Goal: Task Accomplishment & Management: Complete application form

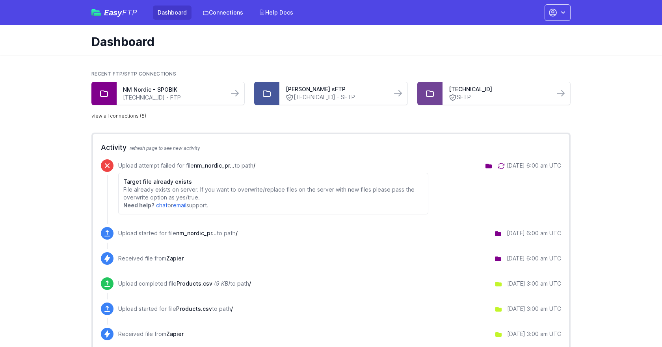
click at [128, 113] on link "view all connections (5)" at bounding box center [118, 116] width 55 height 6
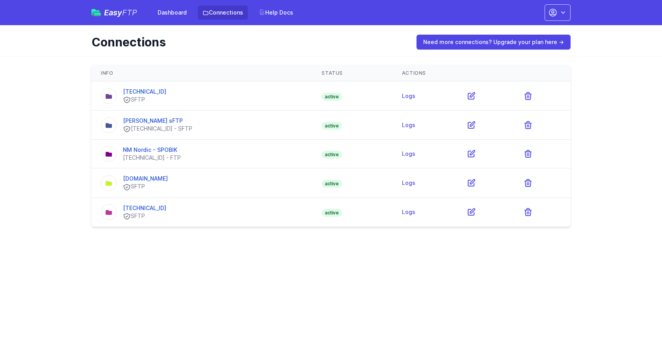
click at [158, 237] on html "Easy FTP Dashboard Connections Help Docs Account Settings Your Profile Contact …" at bounding box center [331, 118] width 662 height 237
click at [138, 210] on link "[TECHNICAL_ID]" at bounding box center [144, 208] width 43 height 7
click at [141, 91] on link "[TECHNICAL_ID]" at bounding box center [144, 91] width 43 height 7
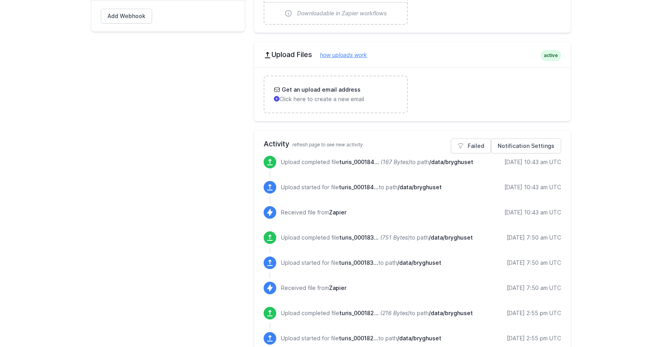
scroll to position [256, 0]
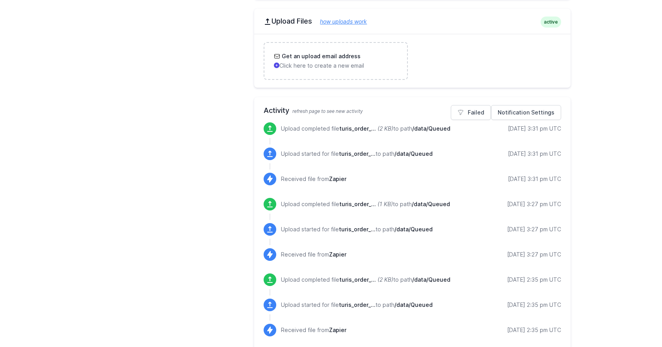
scroll to position [287, 0]
click at [272, 128] on icon at bounding box center [270, 130] width 8 height 8
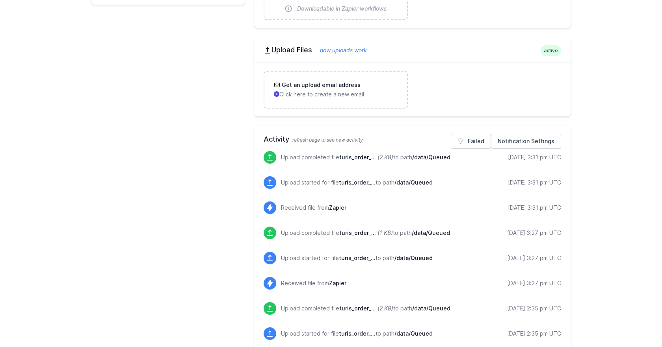
scroll to position [285, 0]
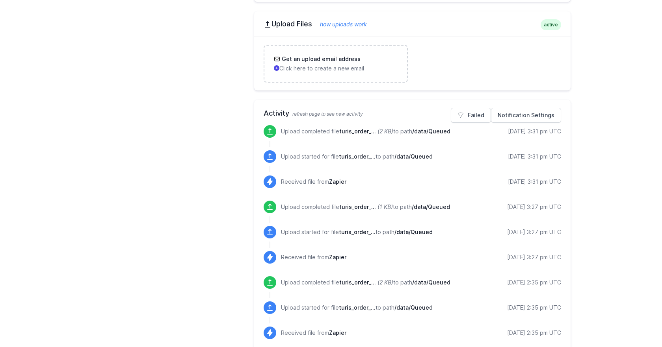
click at [405, 159] on span "/data/Queued" at bounding box center [413, 156] width 38 height 7
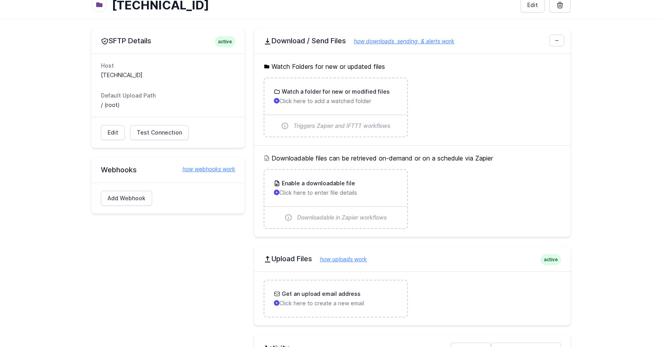
scroll to position [0, 0]
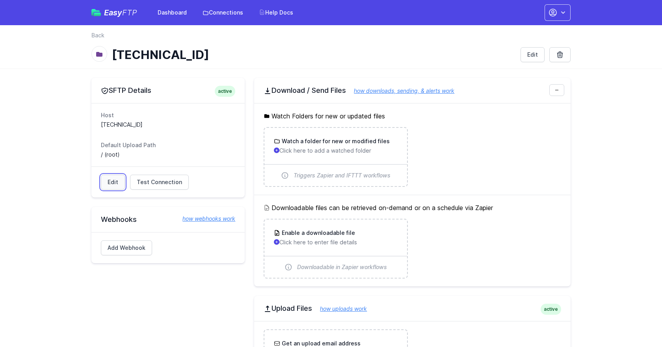
click at [108, 181] on link "Edit" at bounding box center [113, 182] width 24 height 15
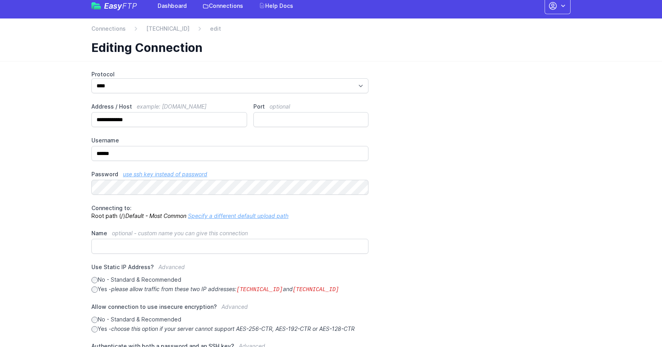
scroll to position [7, 0]
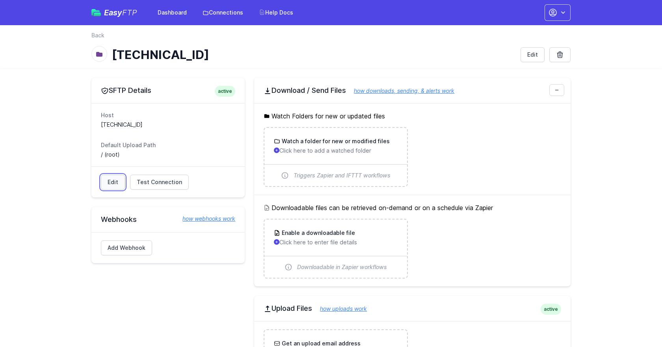
click at [112, 187] on link "Edit" at bounding box center [113, 182] width 24 height 15
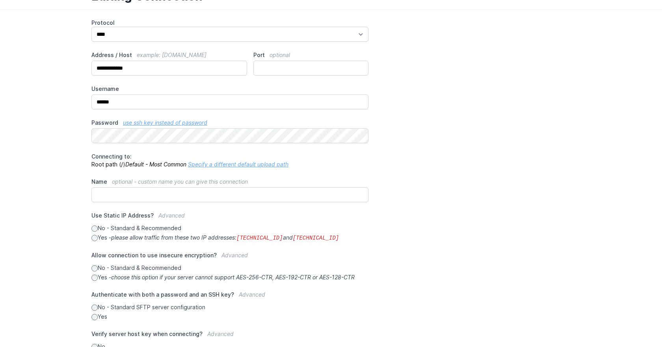
scroll to position [124, 0]
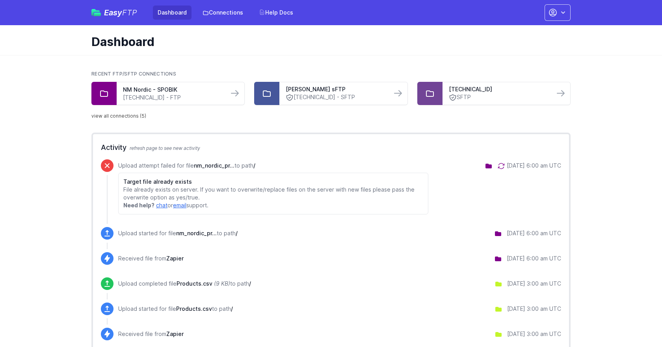
click at [127, 115] on link "view all connections (5)" at bounding box center [118, 116] width 55 height 6
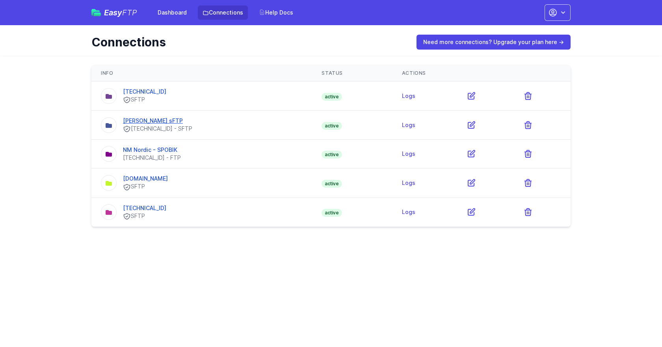
click at [158, 122] on link "Ortlieb Turis sFTP" at bounding box center [153, 120] width 60 height 7
click at [150, 210] on link "[TECHNICAL_ID]" at bounding box center [144, 208] width 43 height 7
click at [139, 90] on link "[TECHNICAL_ID]" at bounding box center [144, 91] width 43 height 7
click at [156, 121] on link "[PERSON_NAME] sFTP" at bounding box center [153, 120] width 60 height 7
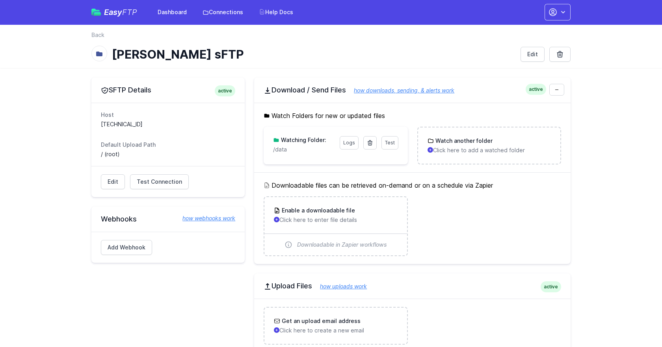
scroll to position [3, 0]
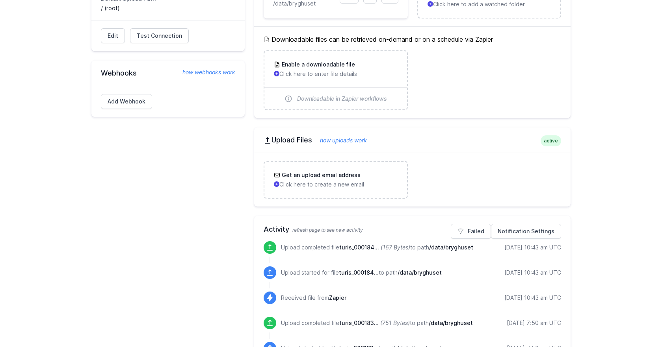
scroll to position [21, 0]
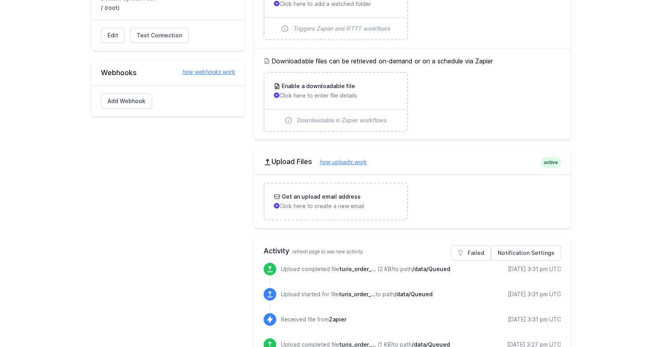
scroll to position [148, 0]
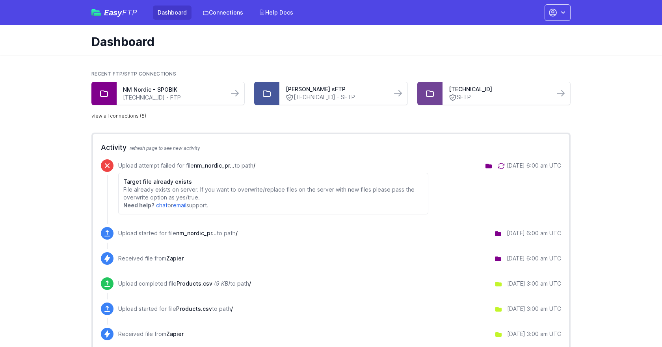
click at [128, 114] on link "view all connections (5)" at bounding box center [118, 116] width 55 height 6
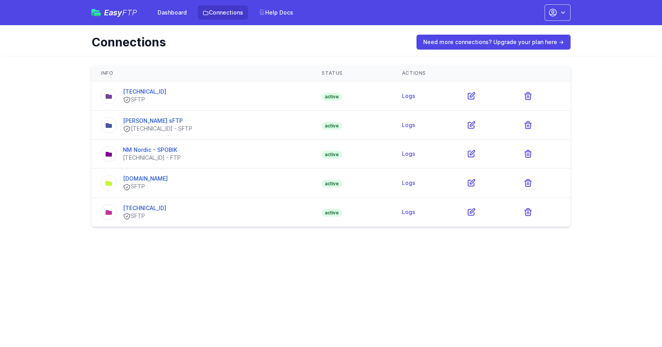
click at [20, 237] on html "Easy FTP Dashboard Connections Help Docs Account Settings Your Profile Contact …" at bounding box center [331, 118] width 662 height 237
click at [48, 128] on main "Info Status Actions 46.101.123.27 SFTP active Logs" at bounding box center [331, 146] width 662 height 181
click at [153, 119] on link "[PERSON_NAME] sFTP" at bounding box center [153, 120] width 60 height 7
click at [163, 119] on link "Ortlieb Turis sFTP" at bounding box center [153, 120] width 60 height 7
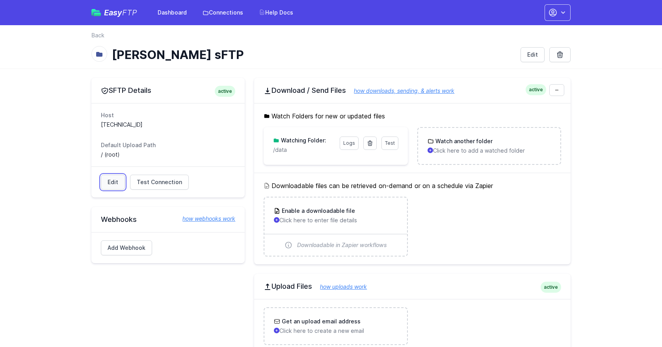
click at [111, 184] on link "Edit" at bounding box center [113, 182] width 24 height 15
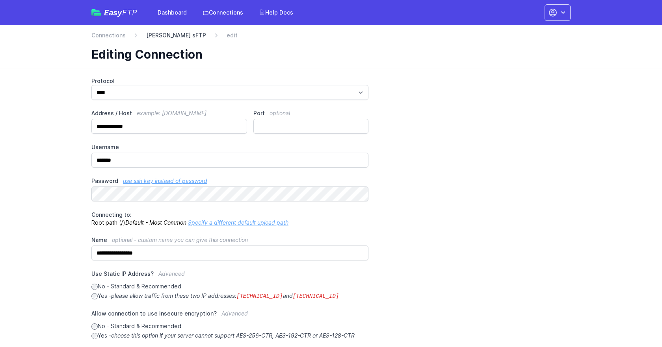
click at [178, 37] on link "[PERSON_NAME] sFTP" at bounding box center [176, 36] width 60 height 8
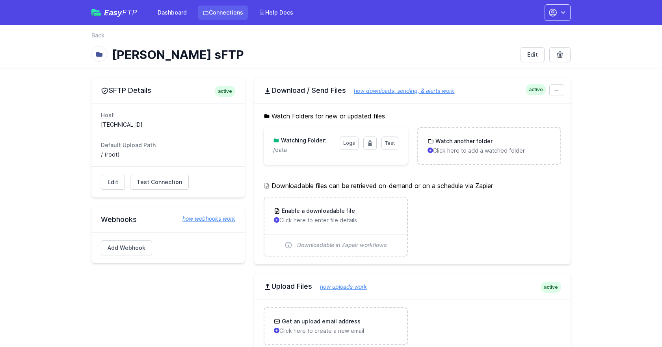
click at [223, 12] on link "Connections" at bounding box center [223, 13] width 50 height 14
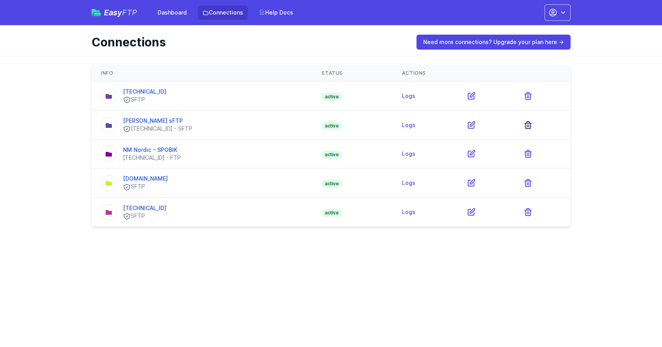
click at [533, 126] on icon at bounding box center [527, 125] width 9 height 9
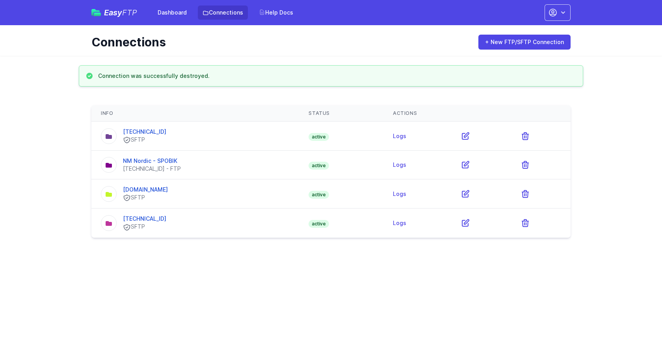
click at [282, 248] on html "Easy FTP Dashboard Connections Help Docs Account Settings Your Profile Contact …" at bounding box center [331, 124] width 662 height 248
click at [498, 40] on link "+ New FTP/SFTP Connection" at bounding box center [524, 42] width 92 height 15
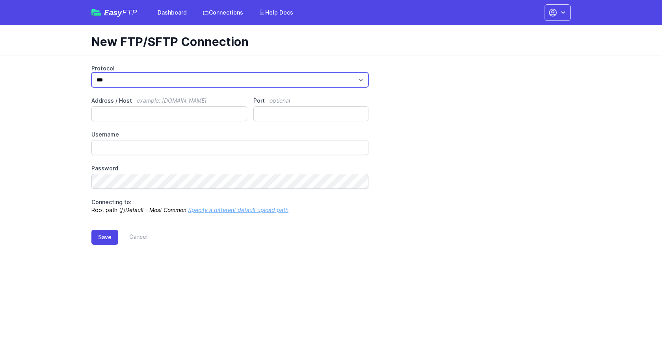
click at [219, 79] on select "*** **** ****" at bounding box center [229, 79] width 277 height 15
select select "****"
click at [91, 72] on select "*** **** ****" at bounding box center [229, 79] width 277 height 15
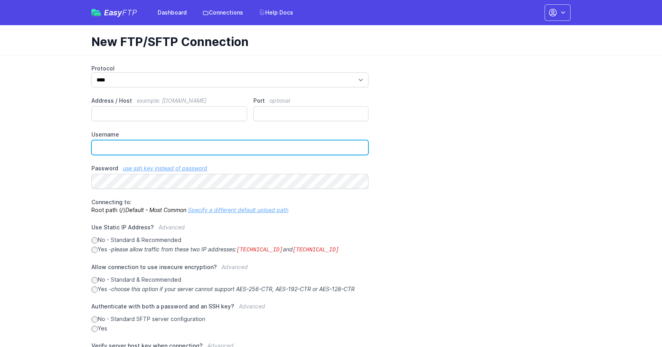
click at [137, 145] on input "Username" at bounding box center [229, 147] width 277 height 15
paste input "**********"
type input "**********"
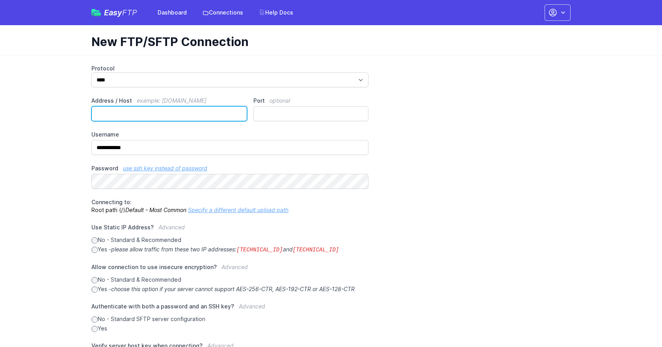
click at [140, 113] on input "Address / Host example: ftp.mydomain.com" at bounding box center [169, 113] width 156 height 15
paste input "**********"
type input "**********"
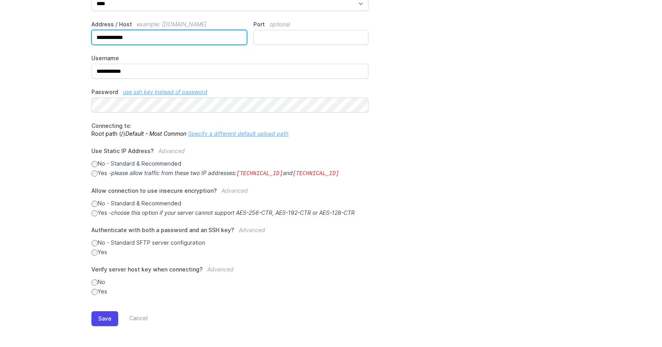
scroll to position [77, 0]
click at [95, 319] on button "Save" at bounding box center [104, 318] width 27 height 15
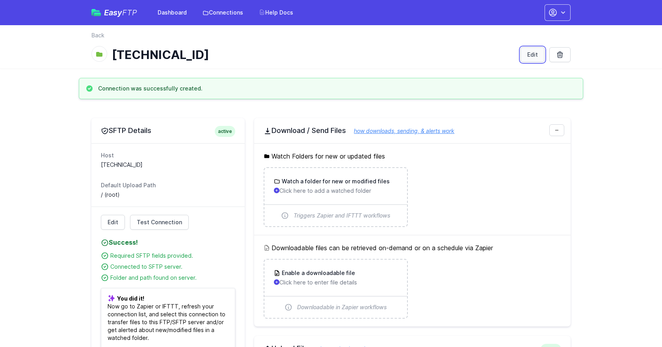
click at [533, 61] on link "Edit" at bounding box center [532, 54] width 24 height 15
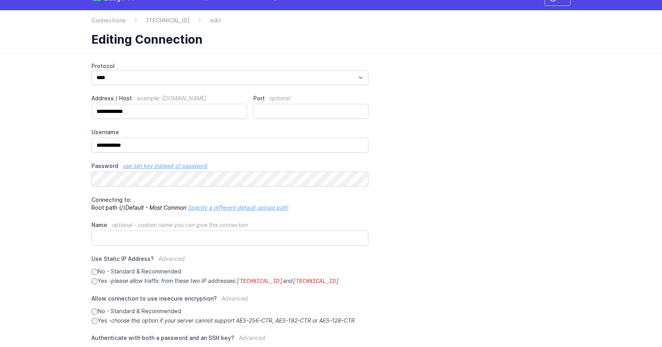
scroll to position [19, 0]
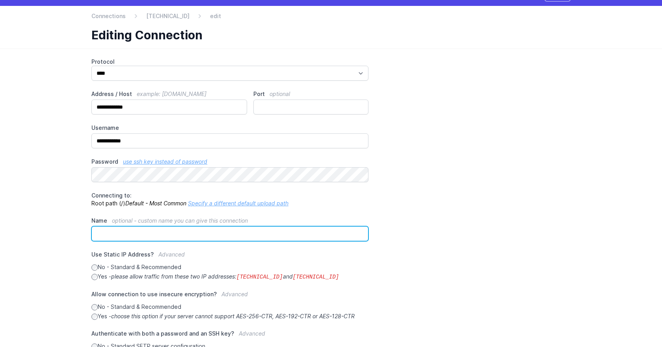
click at [202, 237] on input "Name optional - custom name you can give this connection" at bounding box center [229, 233] width 277 height 15
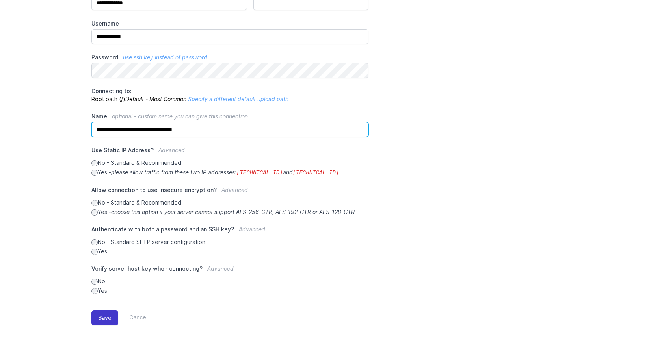
type input "**********"
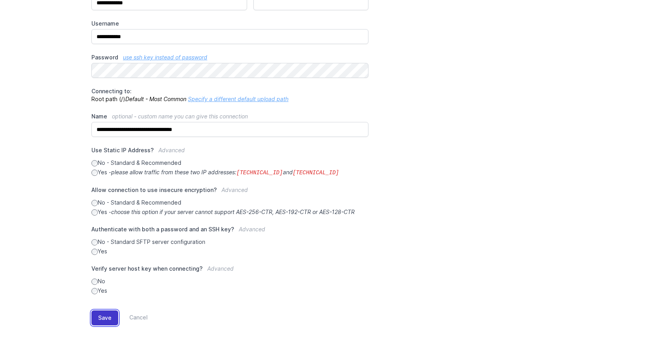
click at [100, 323] on button "Save" at bounding box center [104, 318] width 27 height 15
